Goal: Information Seeking & Learning: Learn about a topic

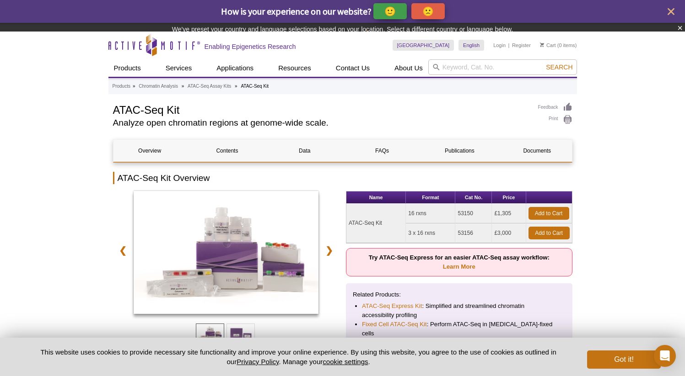
drag, startPoint x: 513, startPoint y: 239, endPoint x: 493, endPoint y: 240, distance: 19.7
click at [493, 240] on div "Name Format Cat No. Price ATAC-Seq Kit 16 rxns 53150 £1,305 Add to Cart 3 x 16 …" at bounding box center [459, 309] width 226 height 236
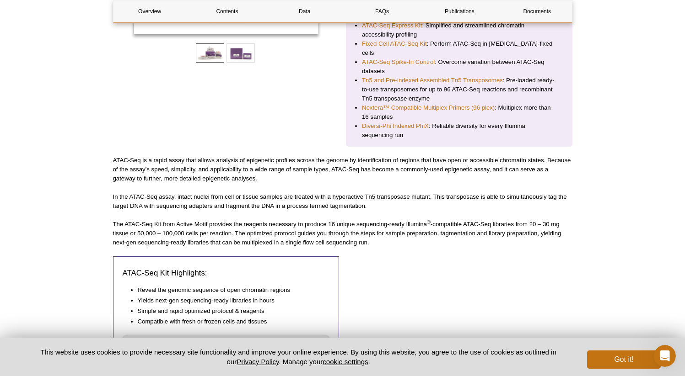
scroll to position [131, 0]
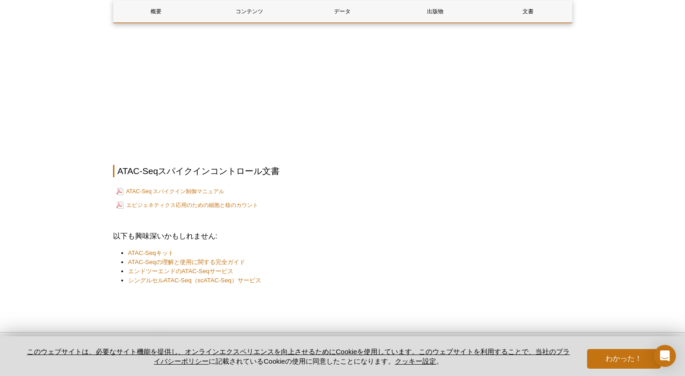
scroll to position [1740, 0]
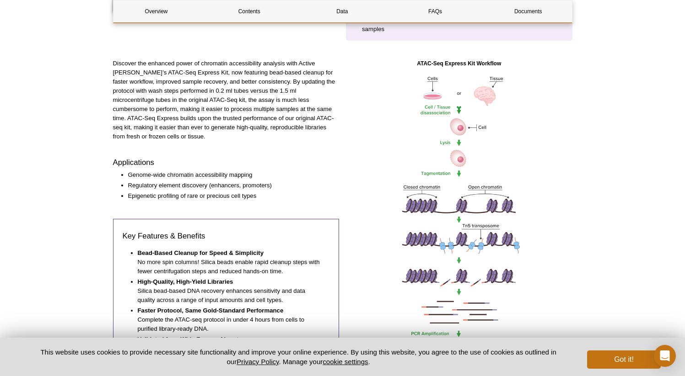
scroll to position [383, 0]
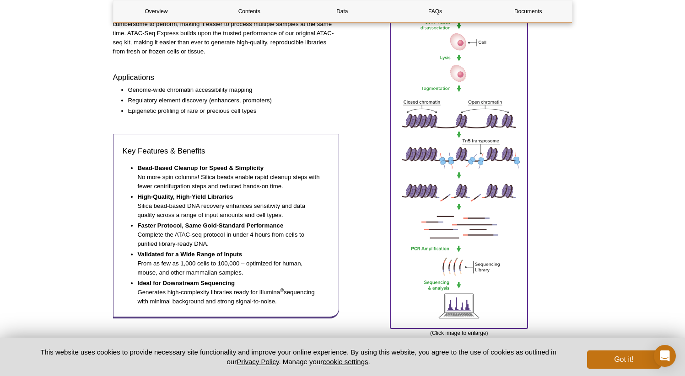
click at [478, 177] on img at bounding box center [458, 154] width 137 height 343
